Goal: Check status: Check status

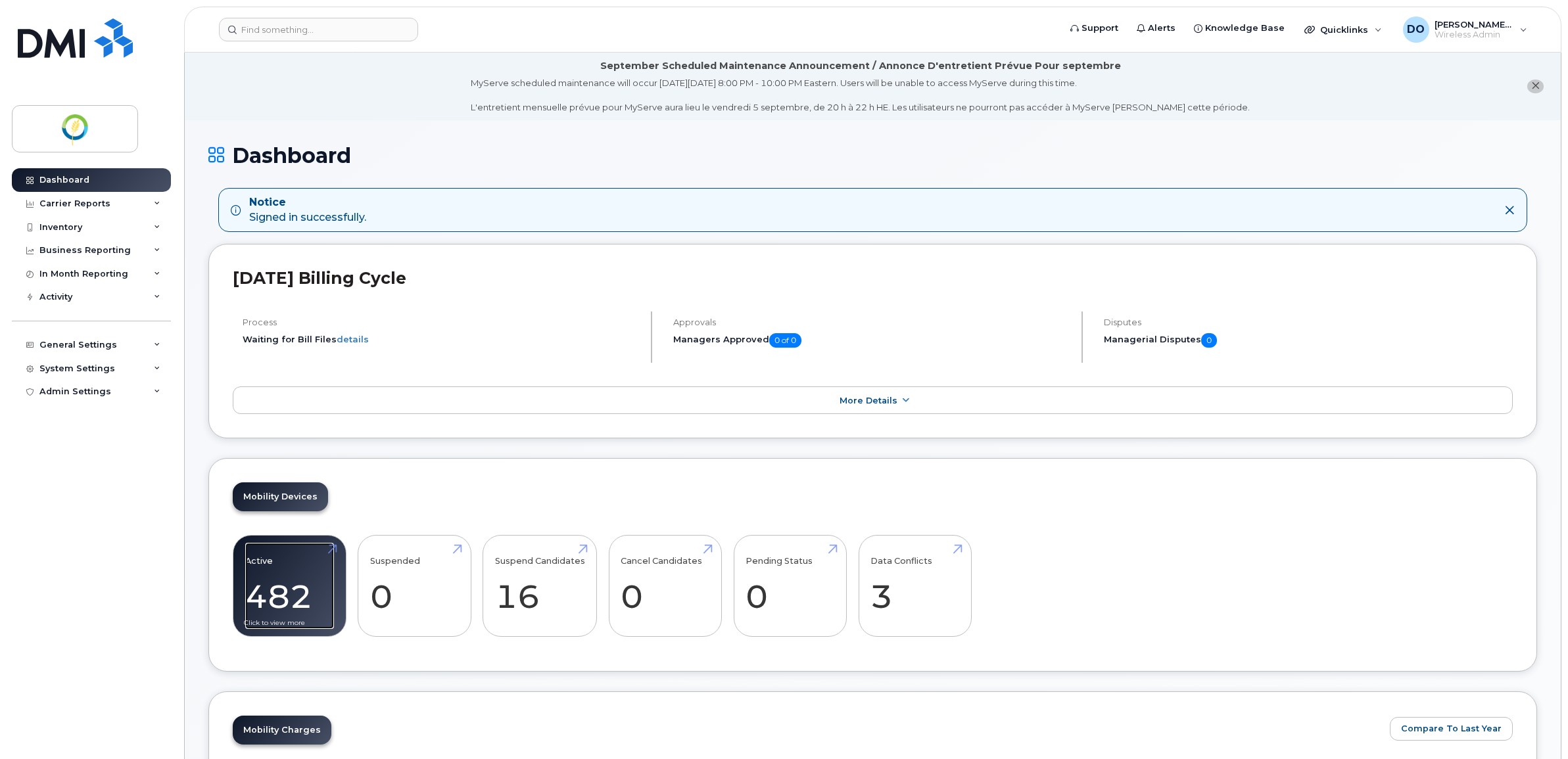
drag, startPoint x: 291, startPoint y: 585, endPoint x: 300, endPoint y: 586, distance: 9.1
click at [290, 585] on link "Active 482" at bounding box center [289, 586] width 88 height 87
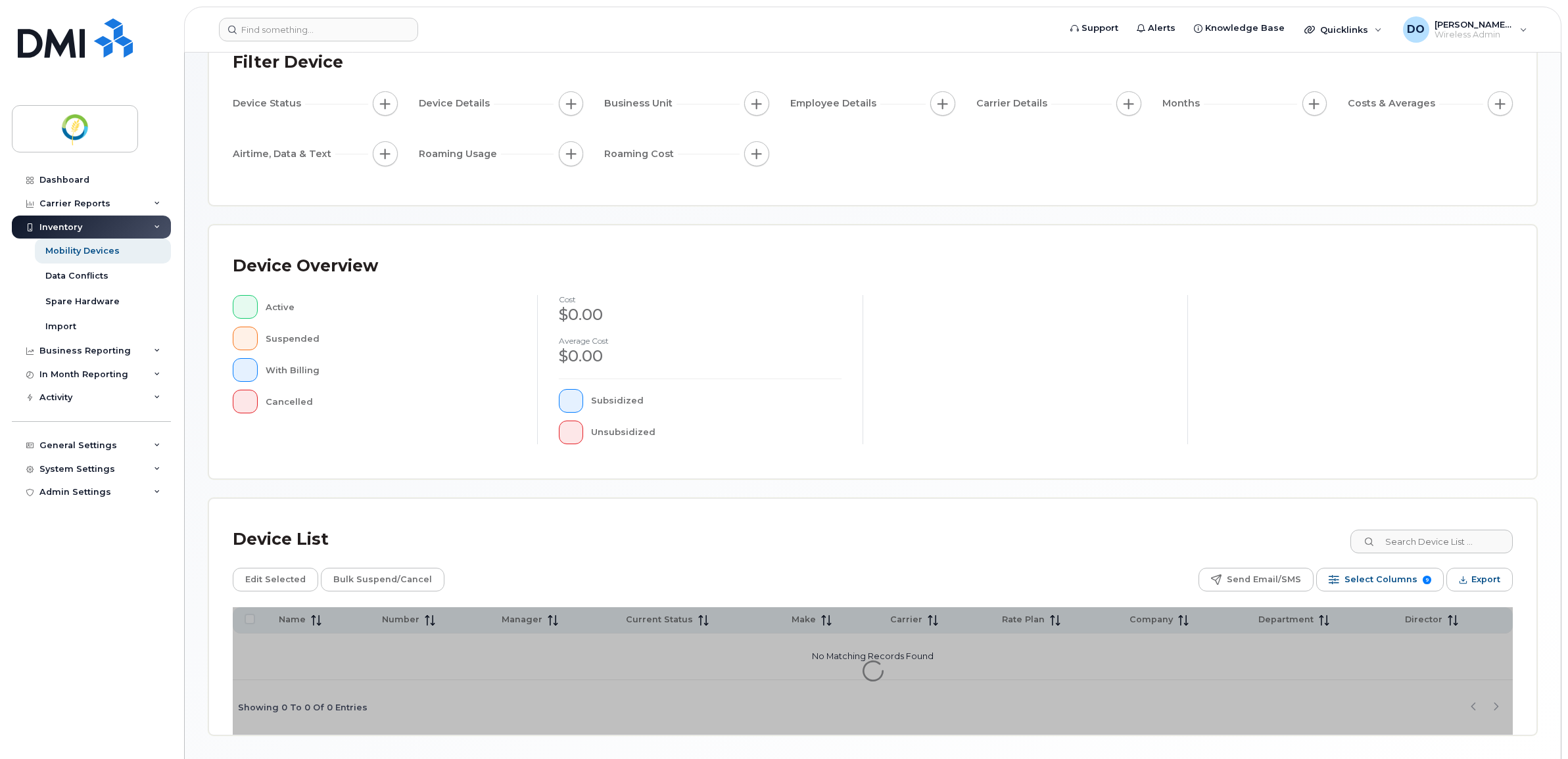
scroll to position [145, 0]
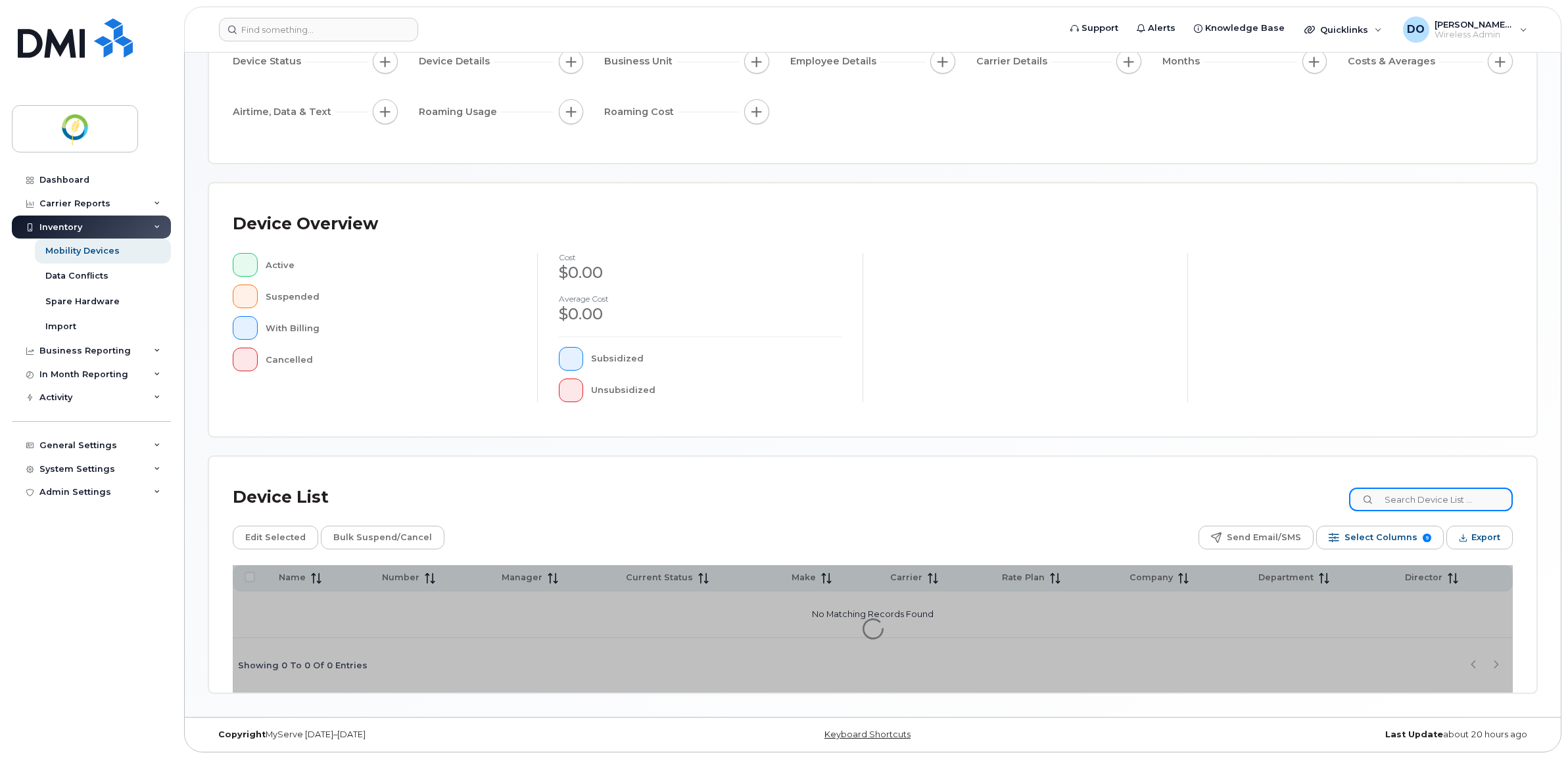
click at [1416, 503] on input at bounding box center [1430, 499] width 164 height 24
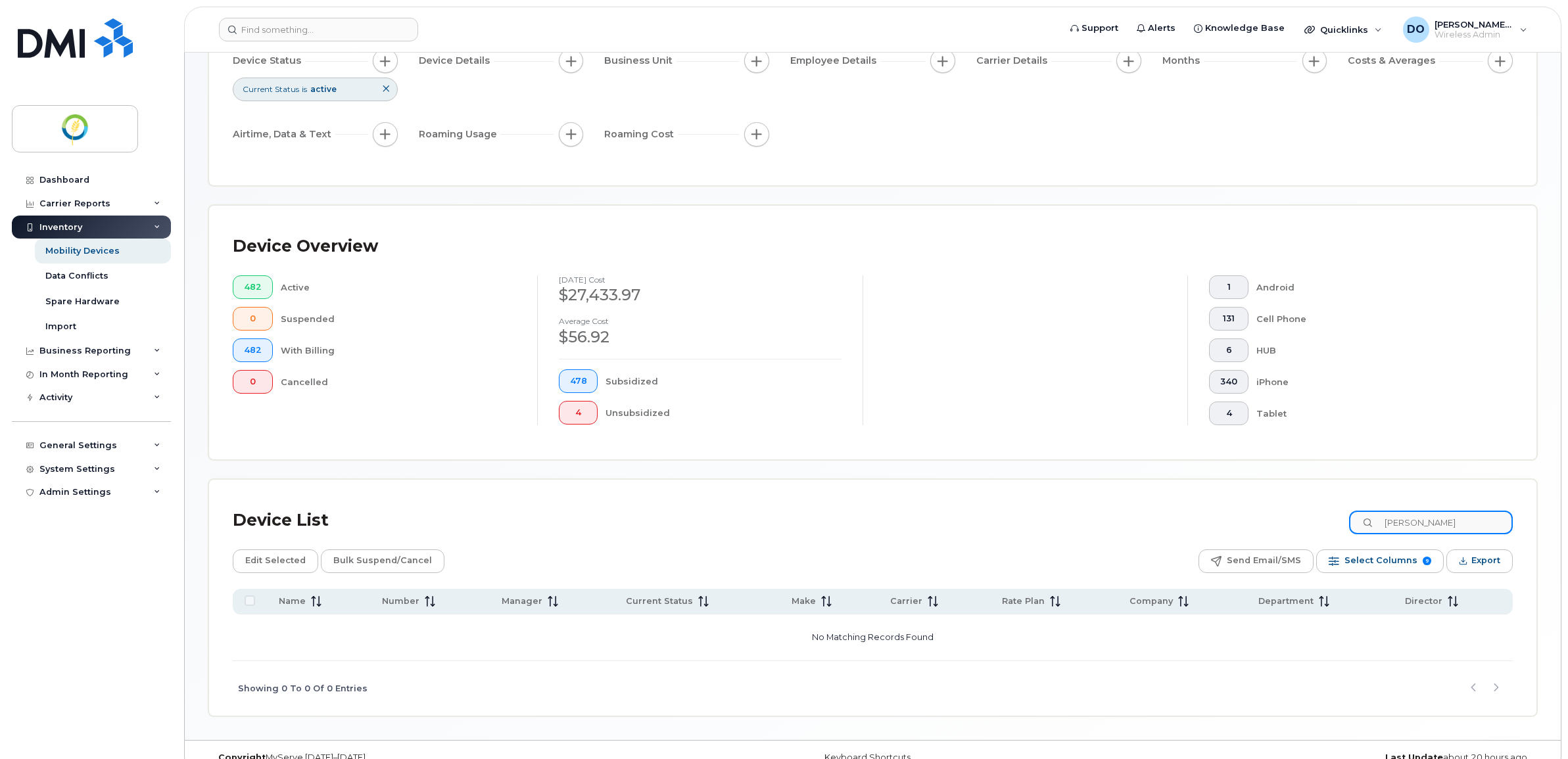
drag, startPoint x: 1447, startPoint y: 513, endPoint x: 1260, endPoint y: 520, distance: 187.1
click at [1268, 520] on div "Device List TYSON" at bounding box center [873, 520] width 1280 height 34
type input "204-381-6923"
